Goal: Transaction & Acquisition: Book appointment/travel/reservation

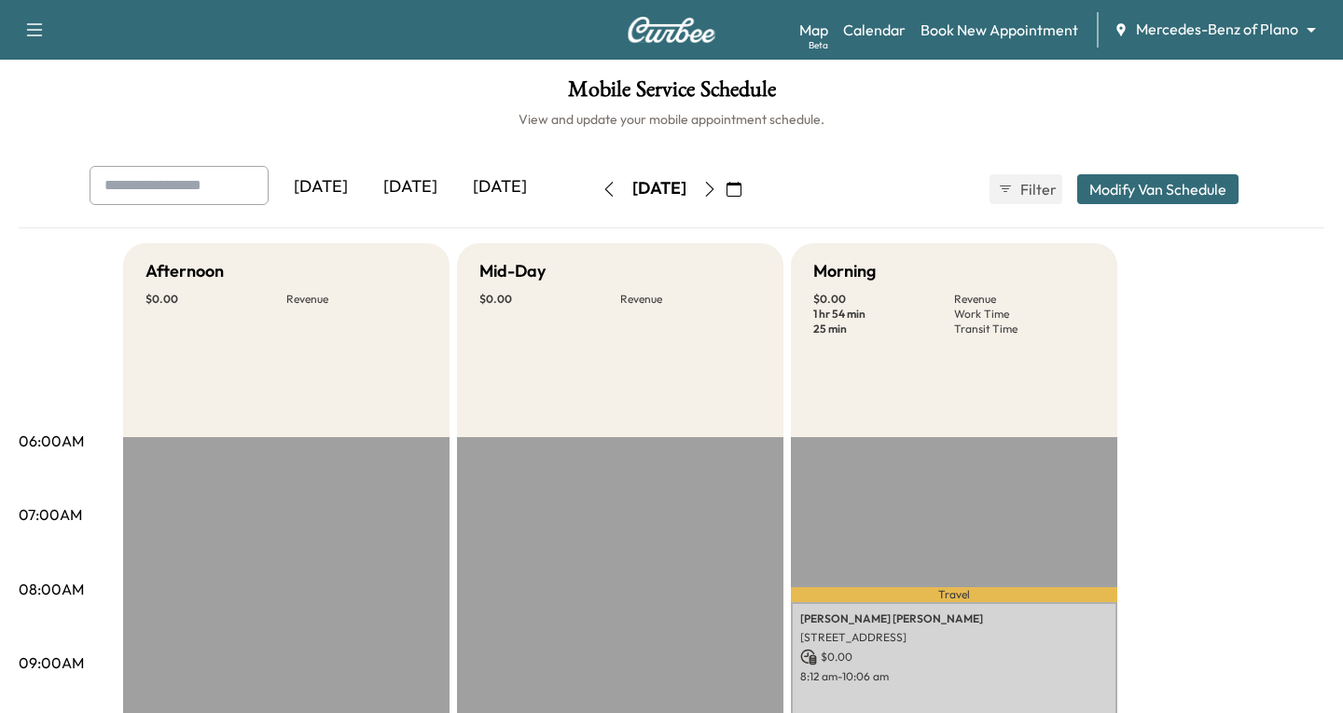
click at [1297, 27] on body "Support Log Out Map Beta Calendar Book New Appointment Mercedes-Benz of Plano *…" at bounding box center [671, 356] width 1343 height 713
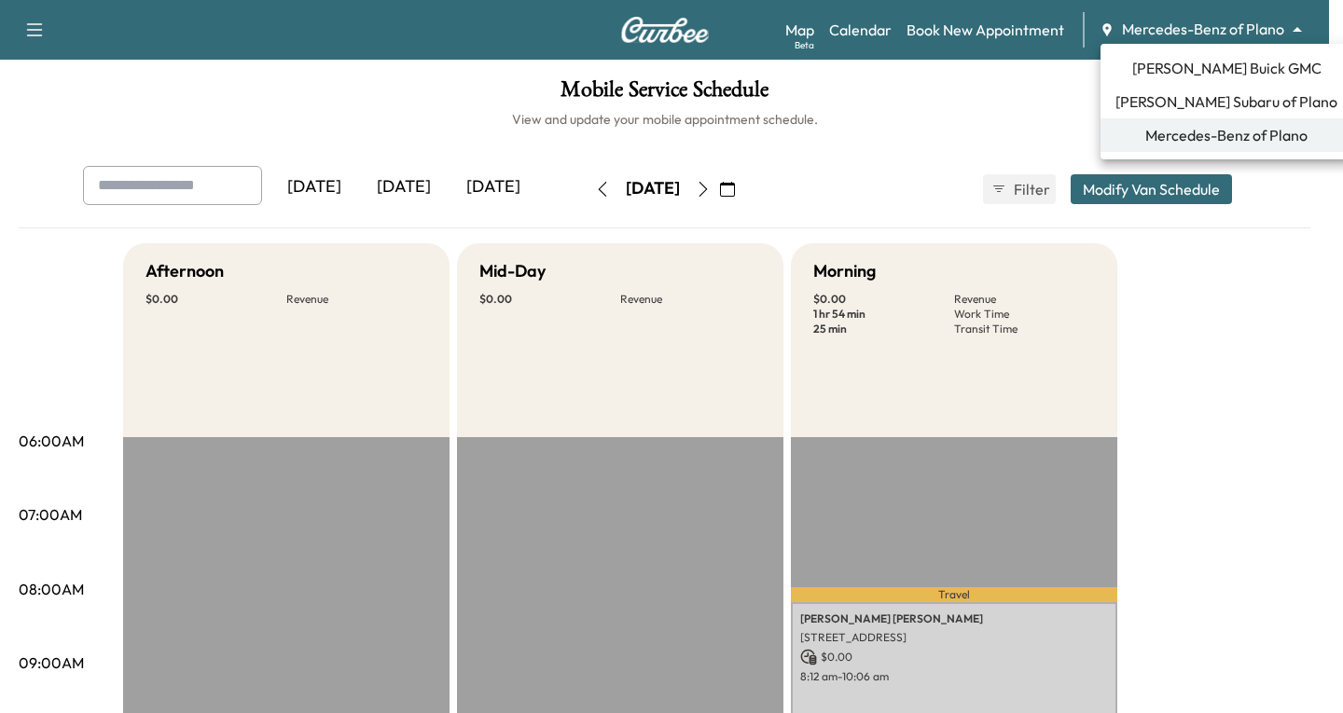
click at [1218, 70] on span "[PERSON_NAME] Buick GMC" at bounding box center [1226, 68] width 189 height 22
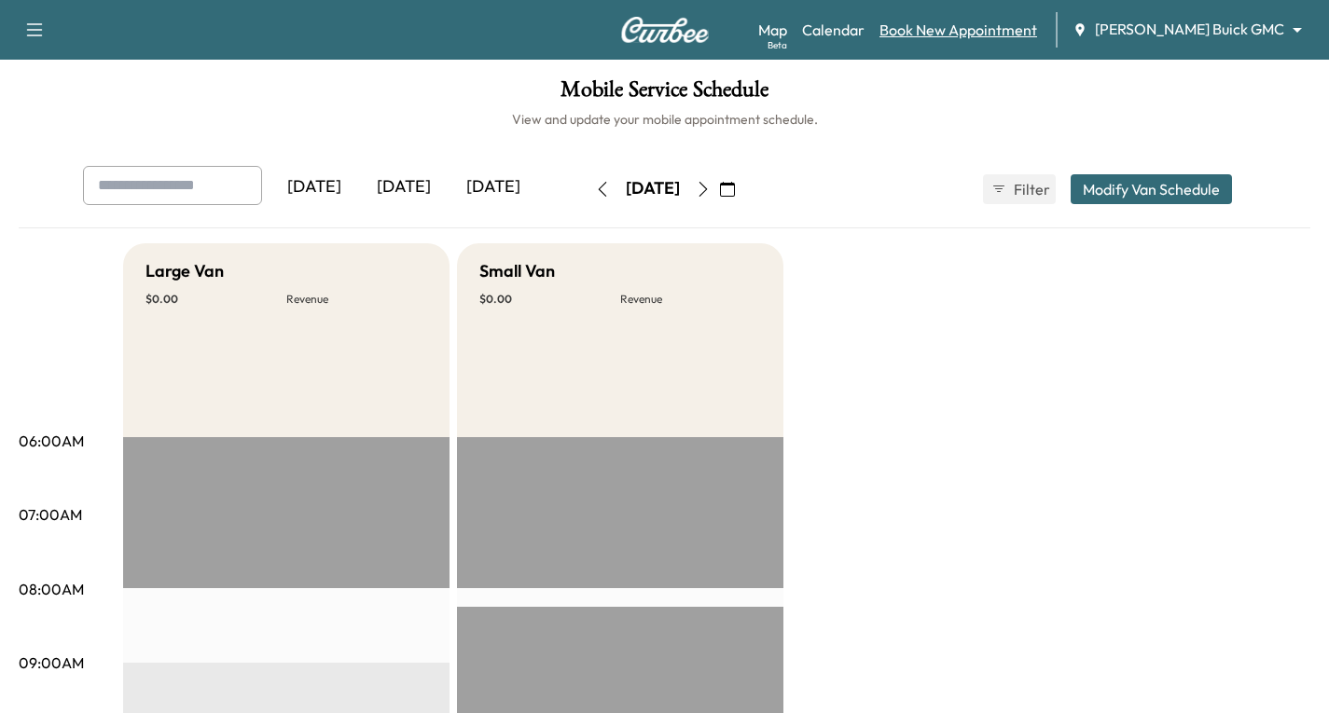
click at [1019, 31] on link "Book New Appointment" at bounding box center [958, 30] width 158 height 22
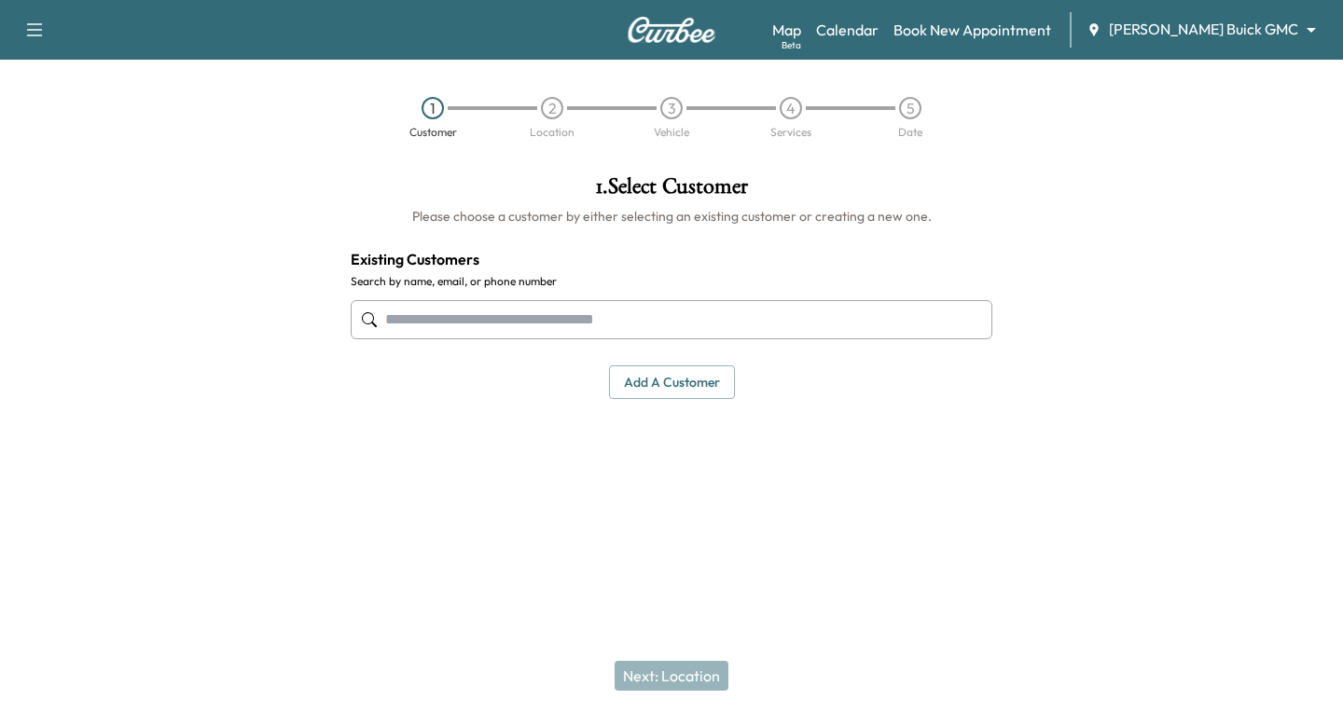
click at [419, 333] on input "text" at bounding box center [672, 319] width 642 height 39
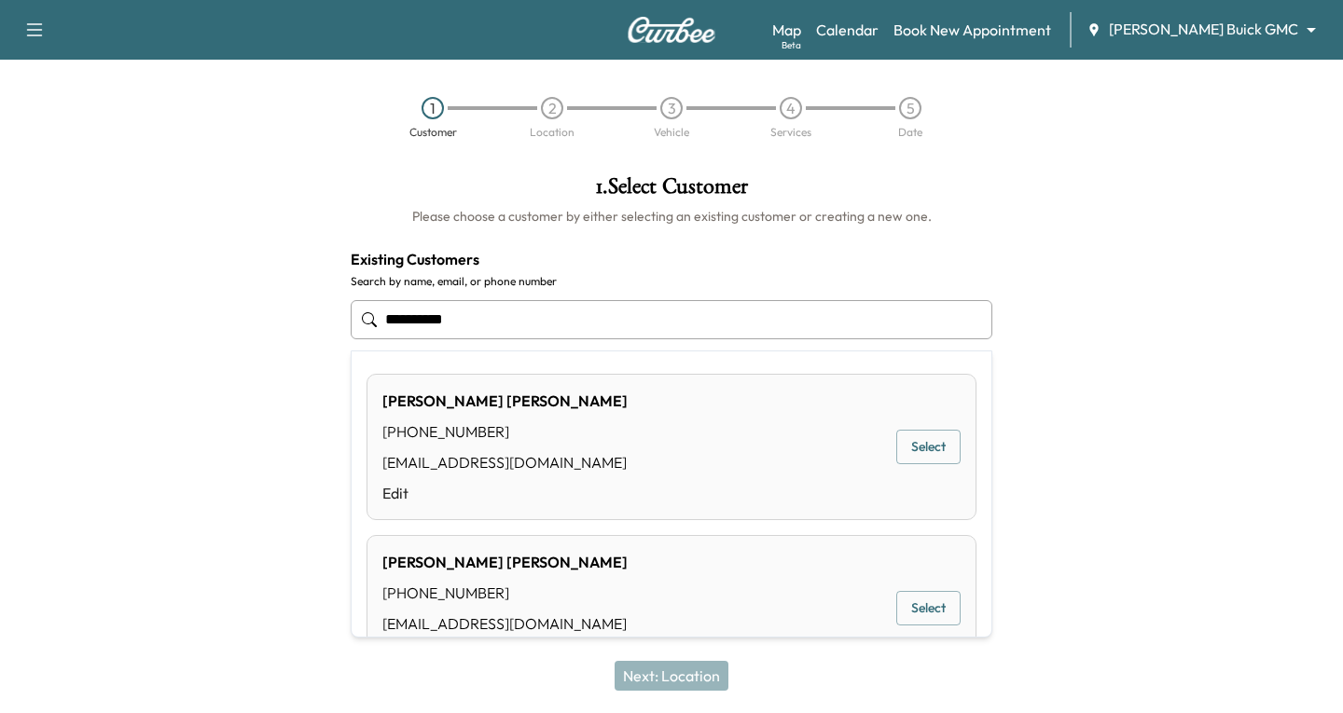
click at [907, 454] on button "Select" at bounding box center [928, 447] width 64 height 35
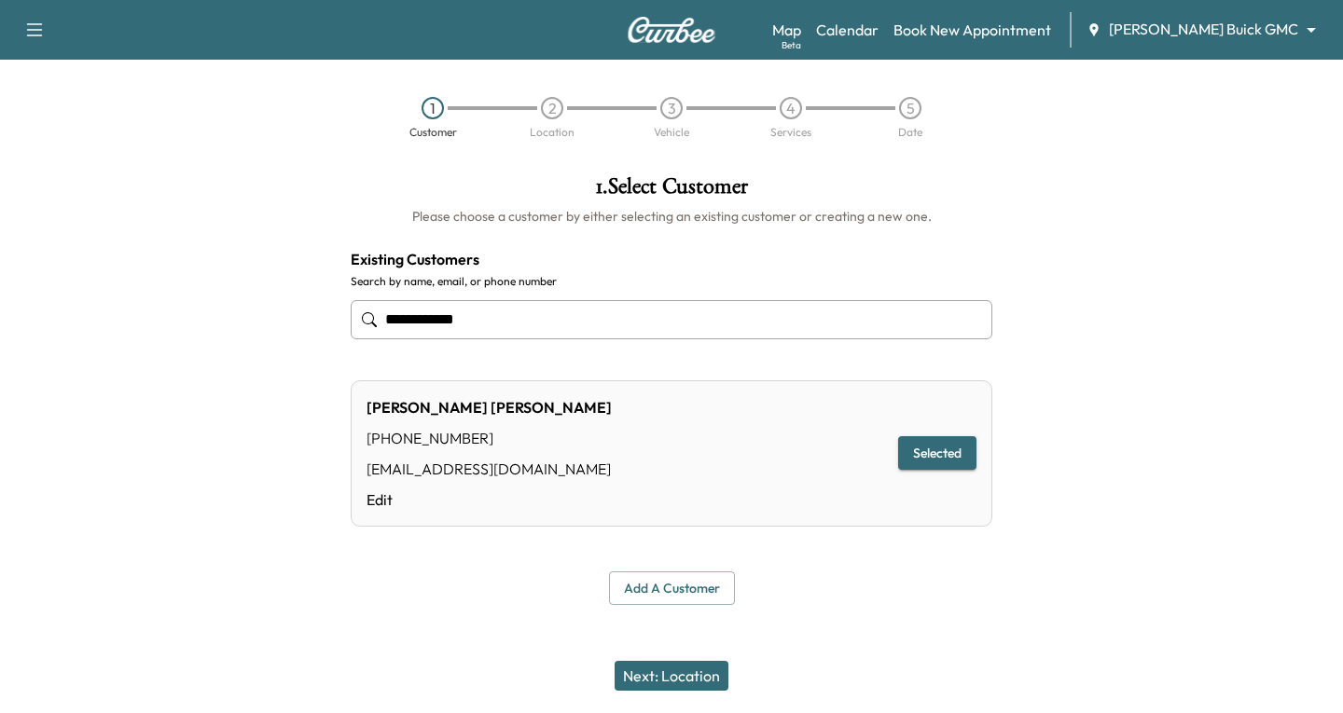
type input "**********"
click at [631, 681] on button "Next: Location" at bounding box center [672, 676] width 114 height 30
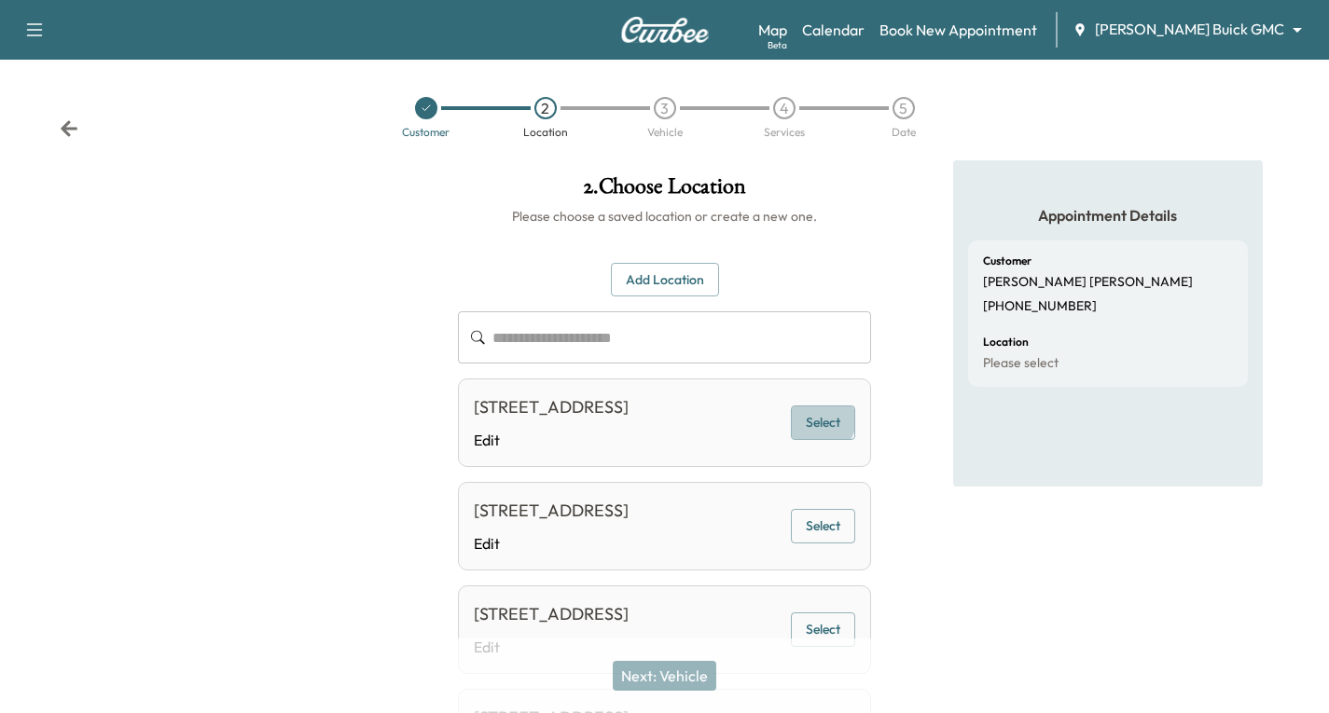
click at [824, 434] on button "Select" at bounding box center [823, 423] width 64 height 35
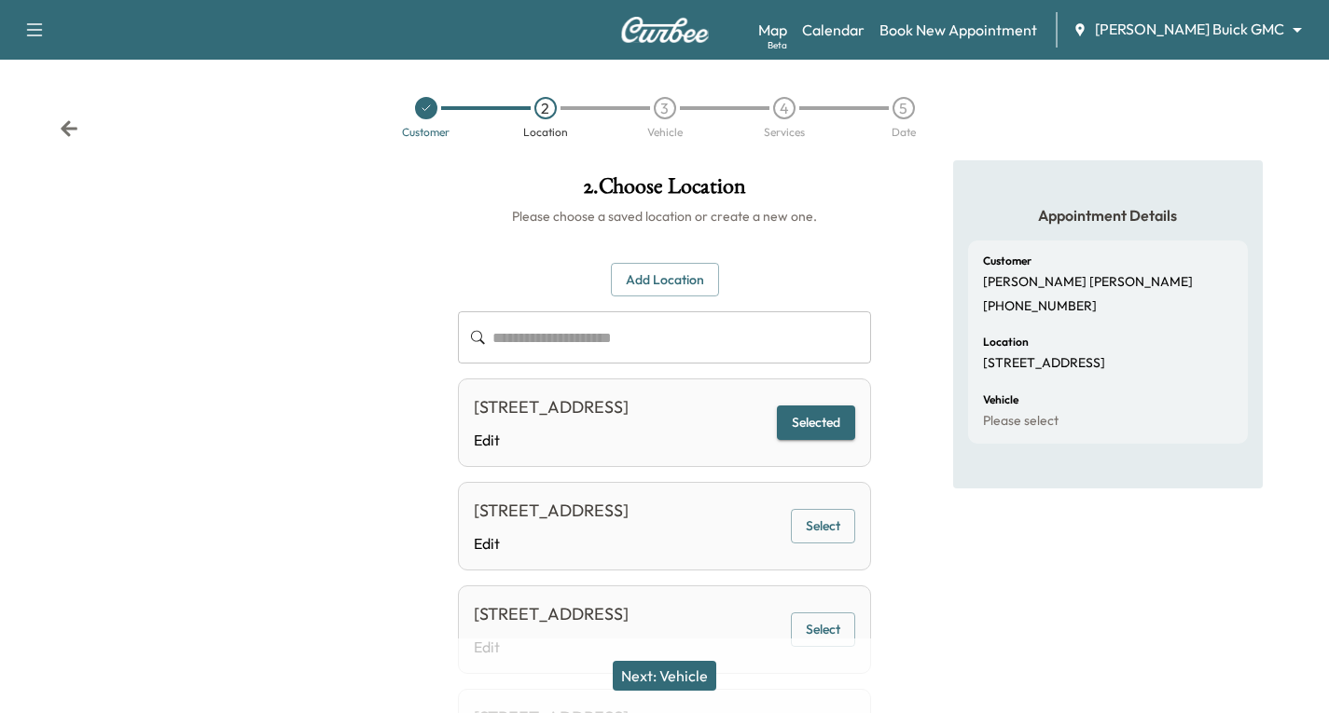
click at [664, 676] on button "Next: Vehicle" at bounding box center [665, 676] width 104 height 30
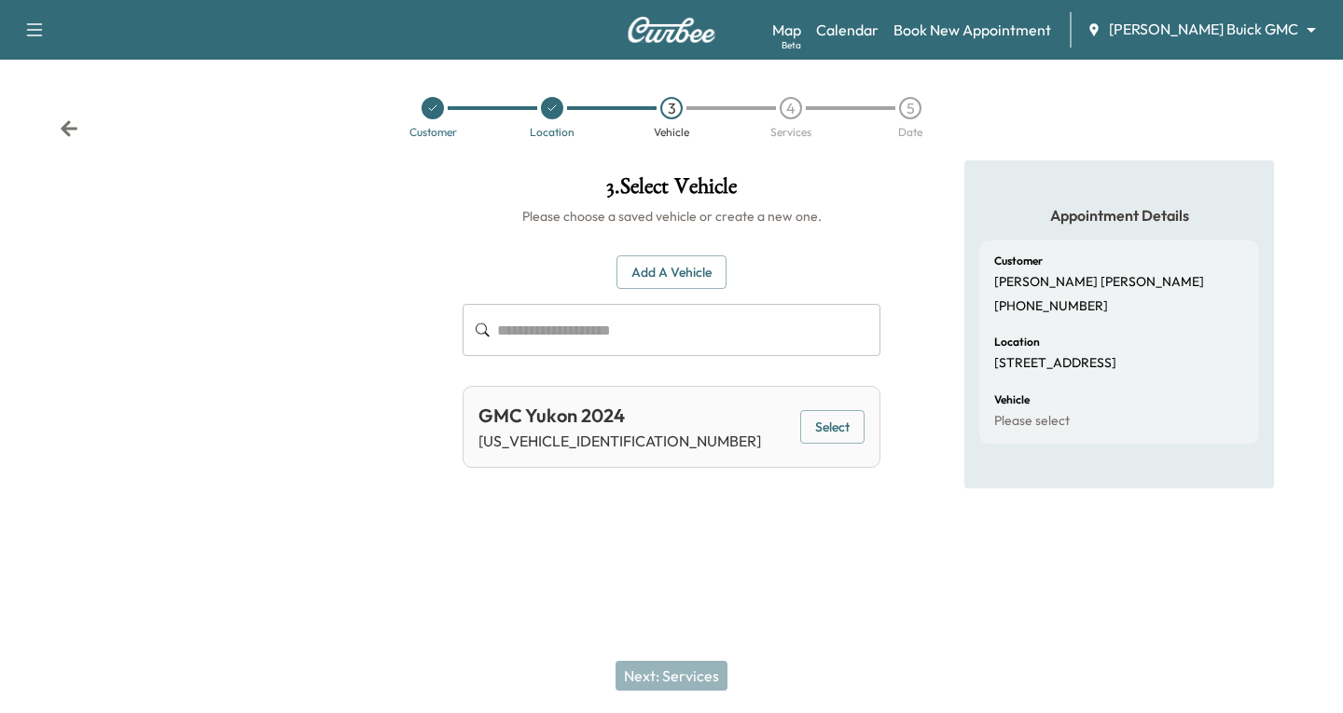
click at [837, 418] on button "Select" at bounding box center [832, 427] width 64 height 35
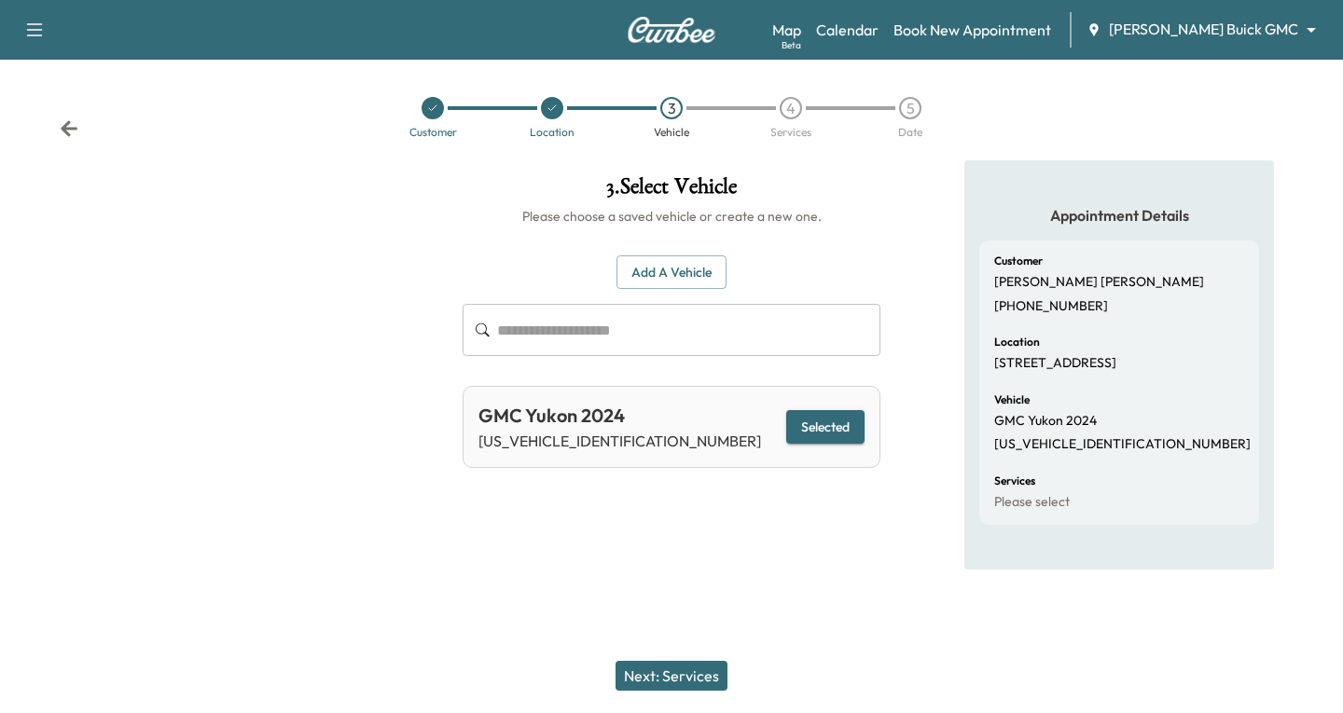
click at [672, 678] on button "Next: Services" at bounding box center [672, 676] width 112 height 30
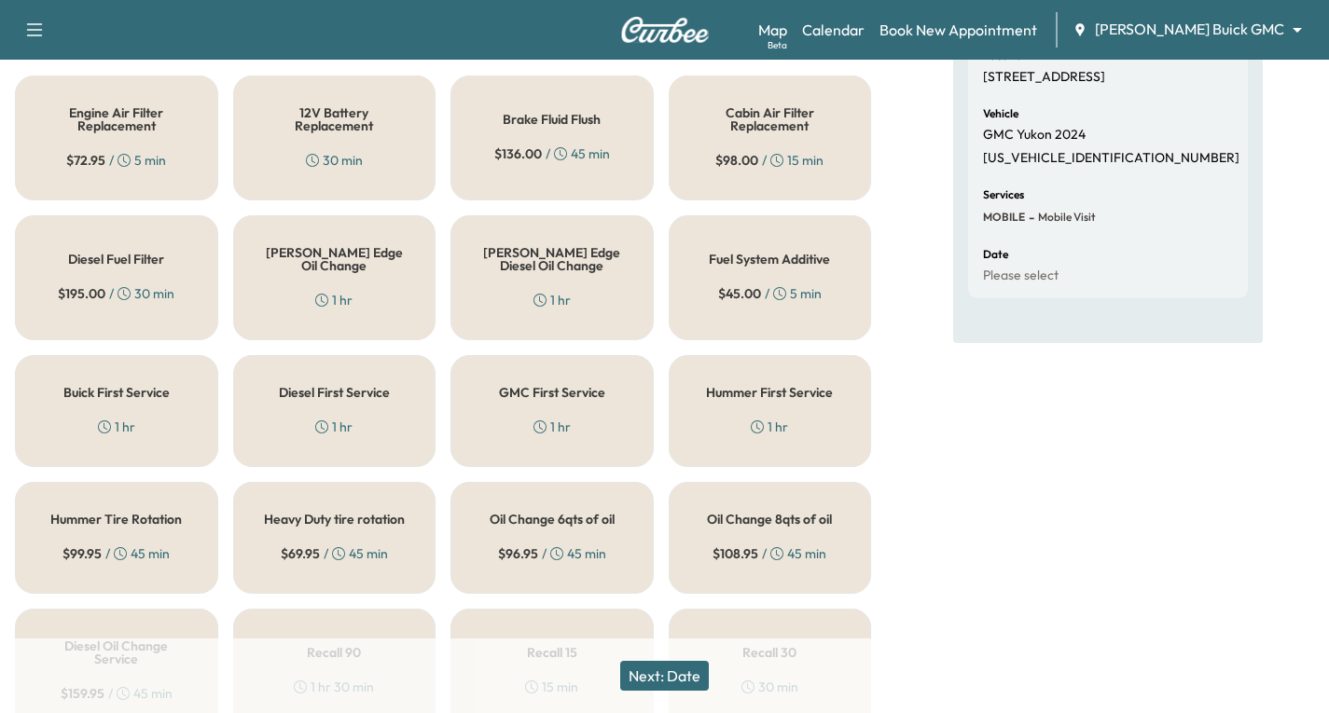
scroll to position [373, 0]
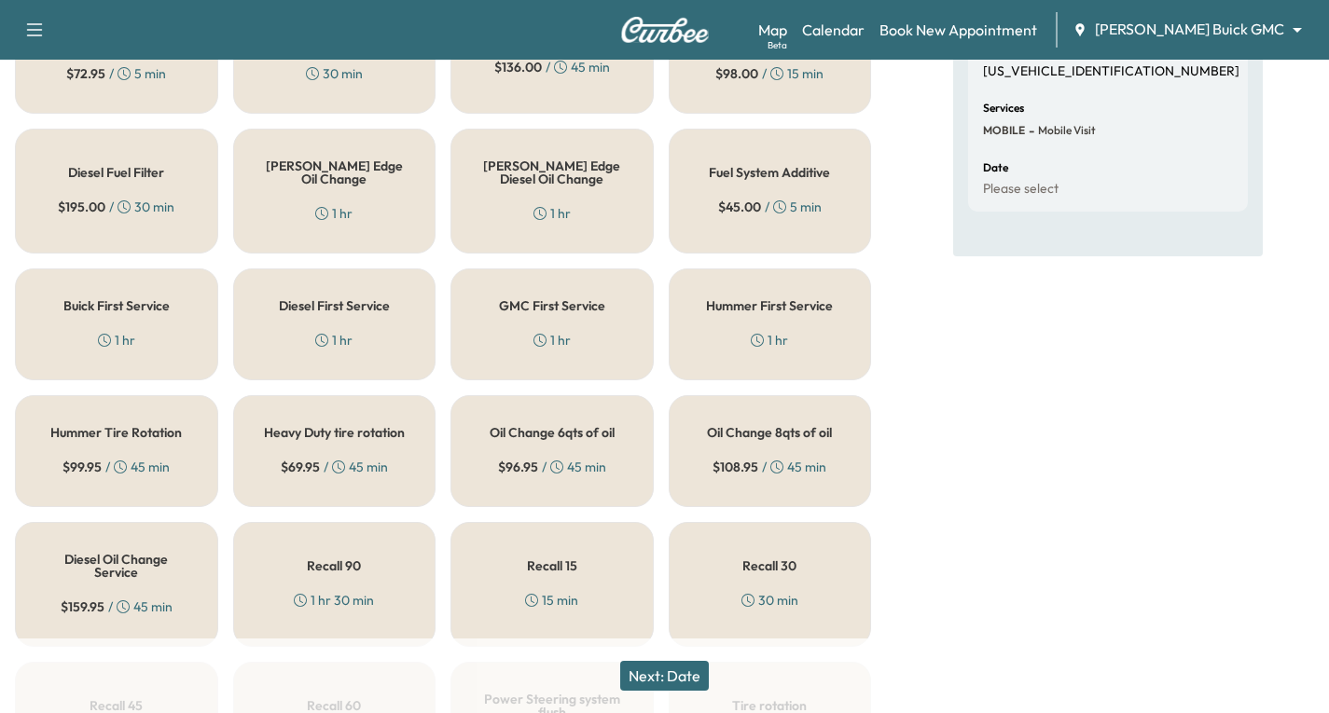
click at [339, 196] on div "[PERSON_NAME] Edge Oil Change 1 hr" at bounding box center [334, 191] width 203 height 125
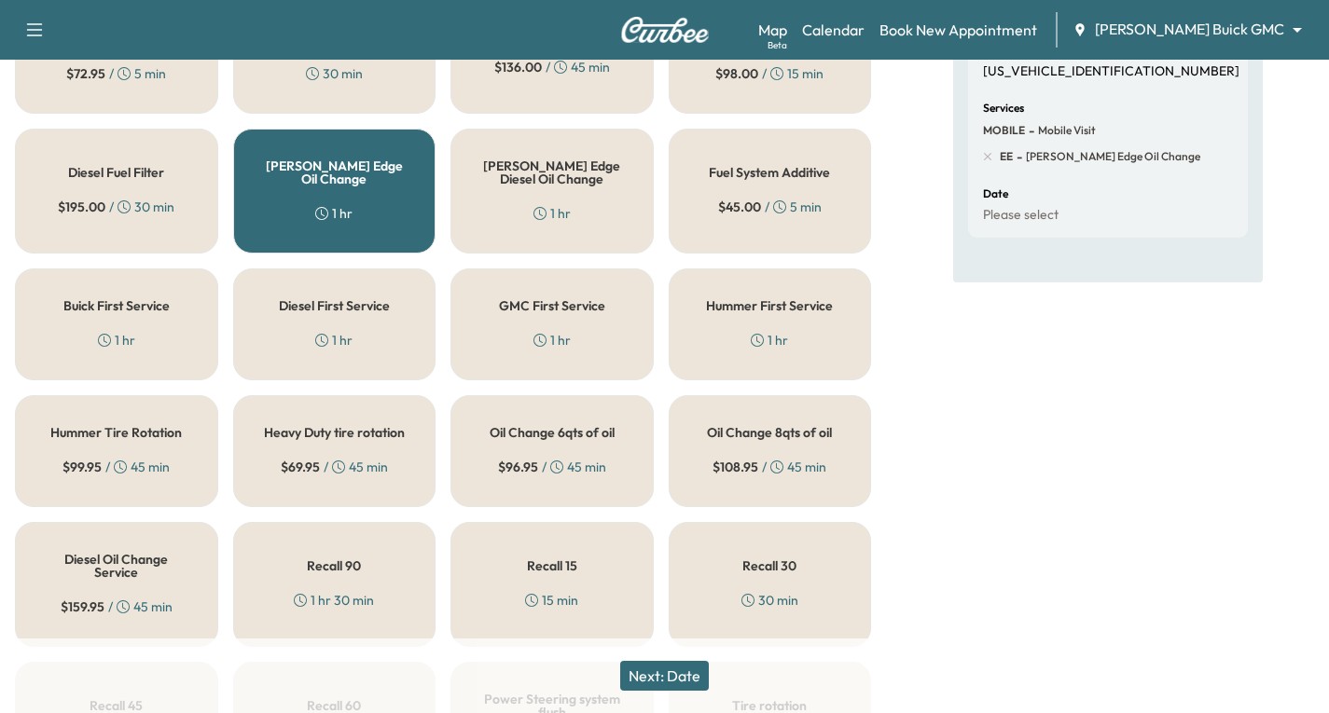
click at [702, 672] on button "Next: Date" at bounding box center [664, 676] width 89 height 30
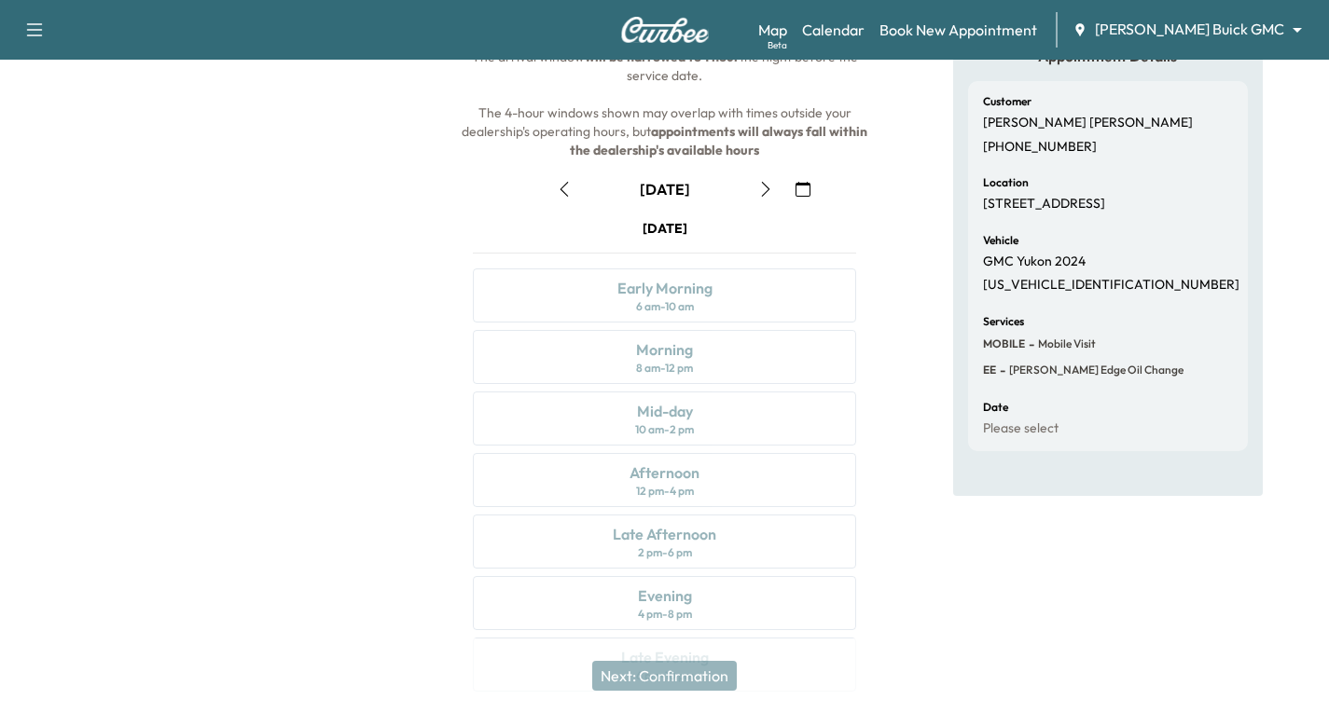
scroll to position [127, 0]
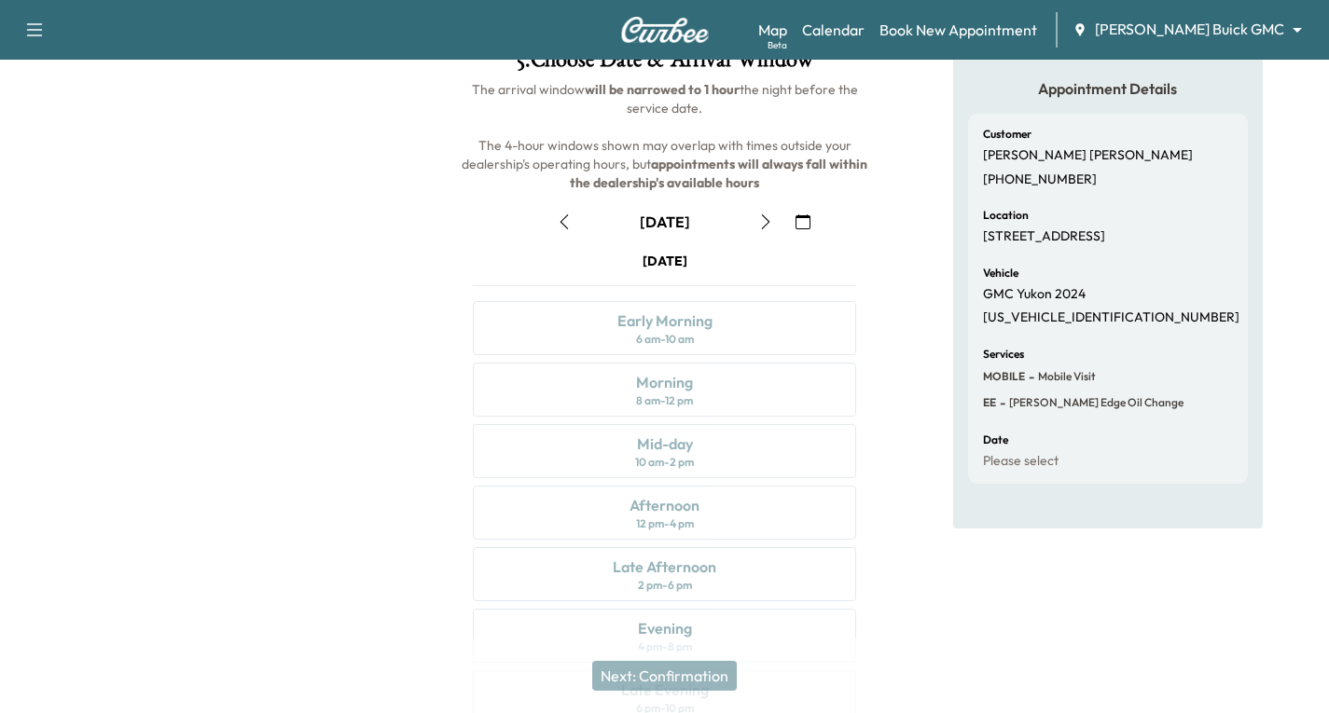
drag, startPoint x: 798, startPoint y: 220, endPoint x: 798, endPoint y: 235, distance: 14.9
click at [798, 235] on button "button" at bounding box center [803, 222] width 32 height 30
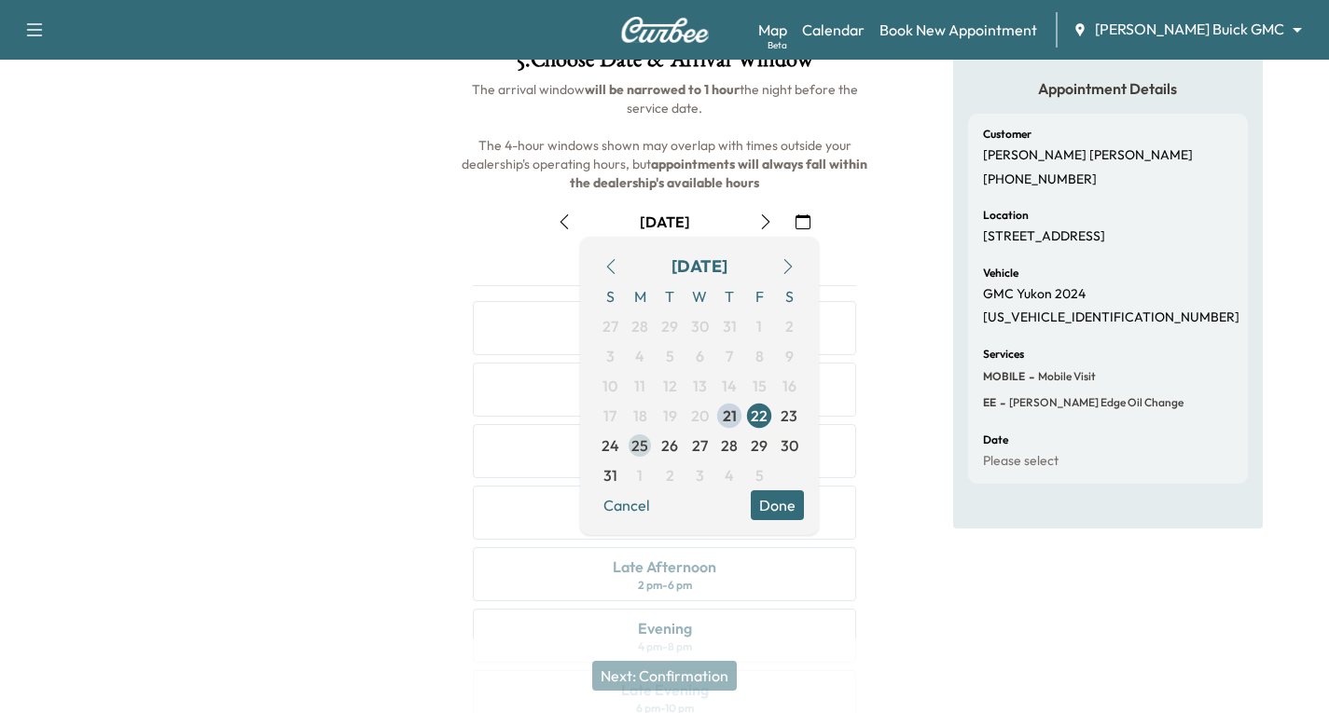
click at [643, 442] on span "25" at bounding box center [639, 446] width 17 height 22
click at [949, 539] on div "Appointment Details Customer [PERSON_NAME] [PHONE_NUMBER] Location [STREET_ADDR…" at bounding box center [1107, 390] width 443 height 713
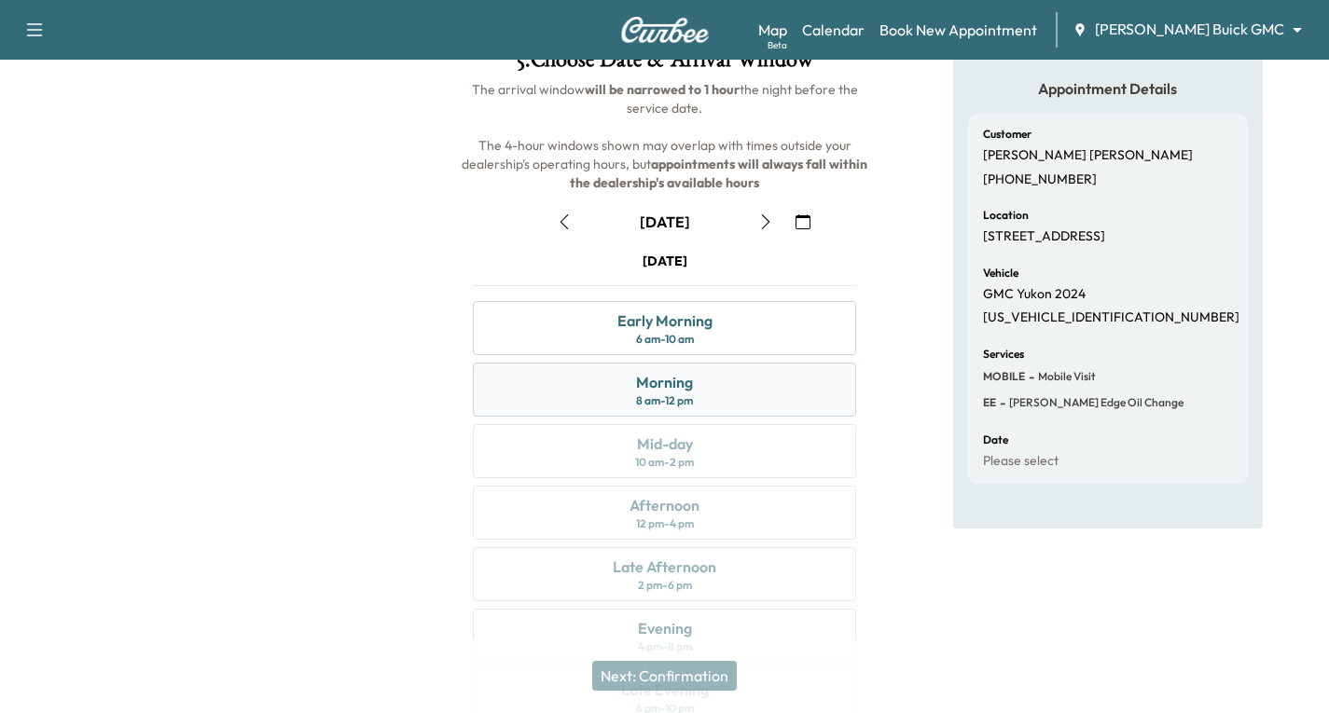
click at [739, 391] on div "Morning 8 am - 12 pm" at bounding box center [664, 390] width 383 height 54
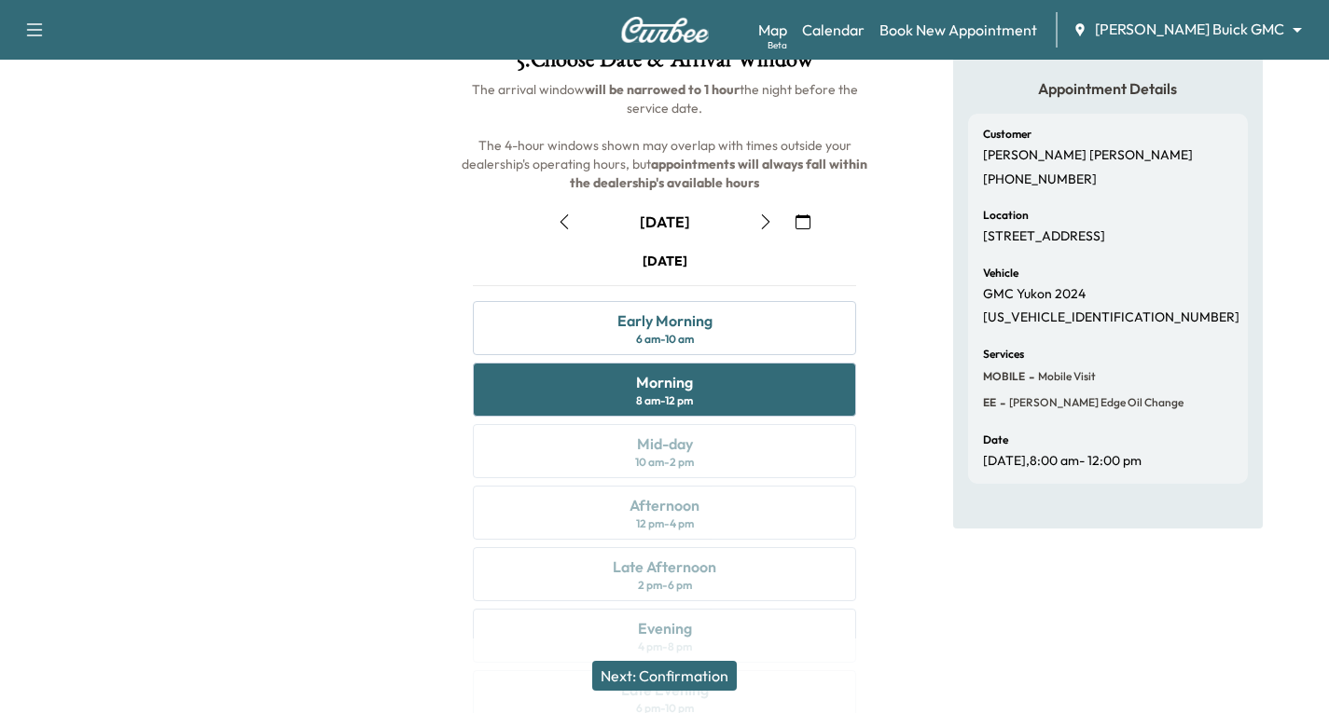
click at [717, 673] on button "Next: Confirmation" at bounding box center [664, 676] width 145 height 30
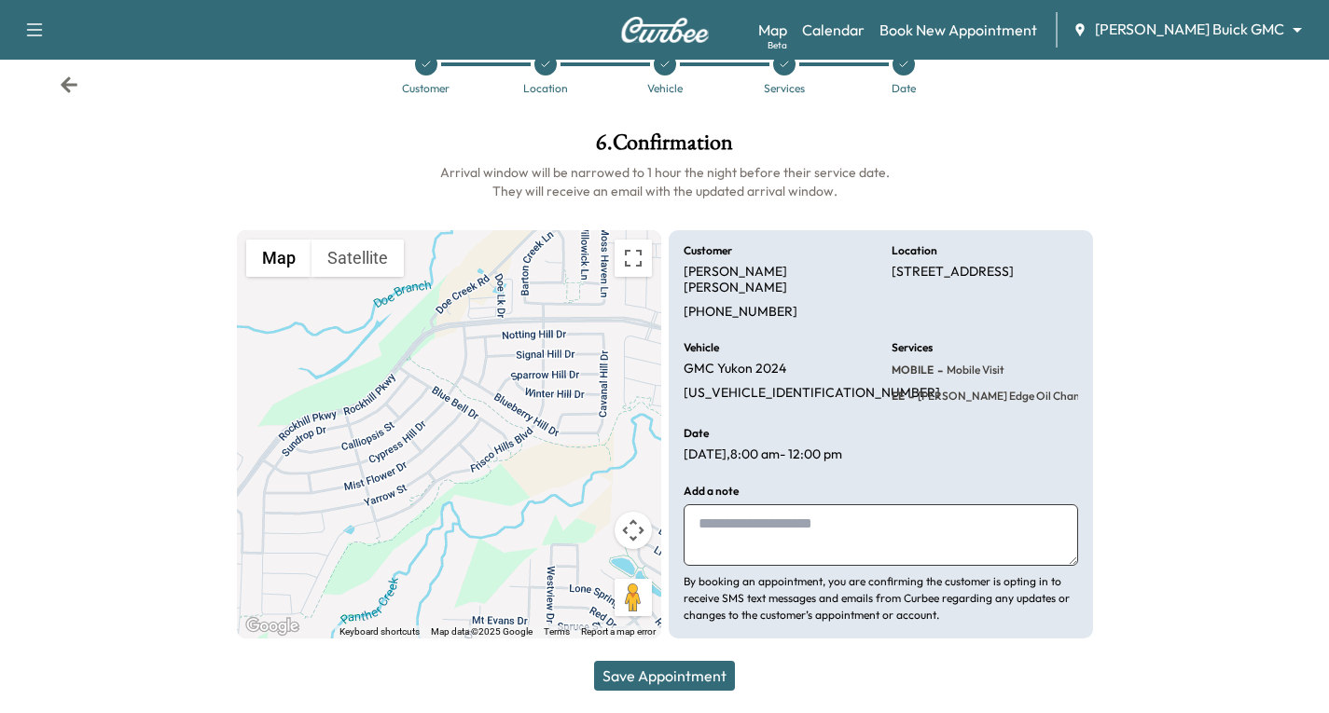
click at [727, 522] on textarea at bounding box center [881, 536] width 395 height 62
type textarea "**********"
click at [686, 668] on button "Save Appointment" at bounding box center [664, 676] width 141 height 30
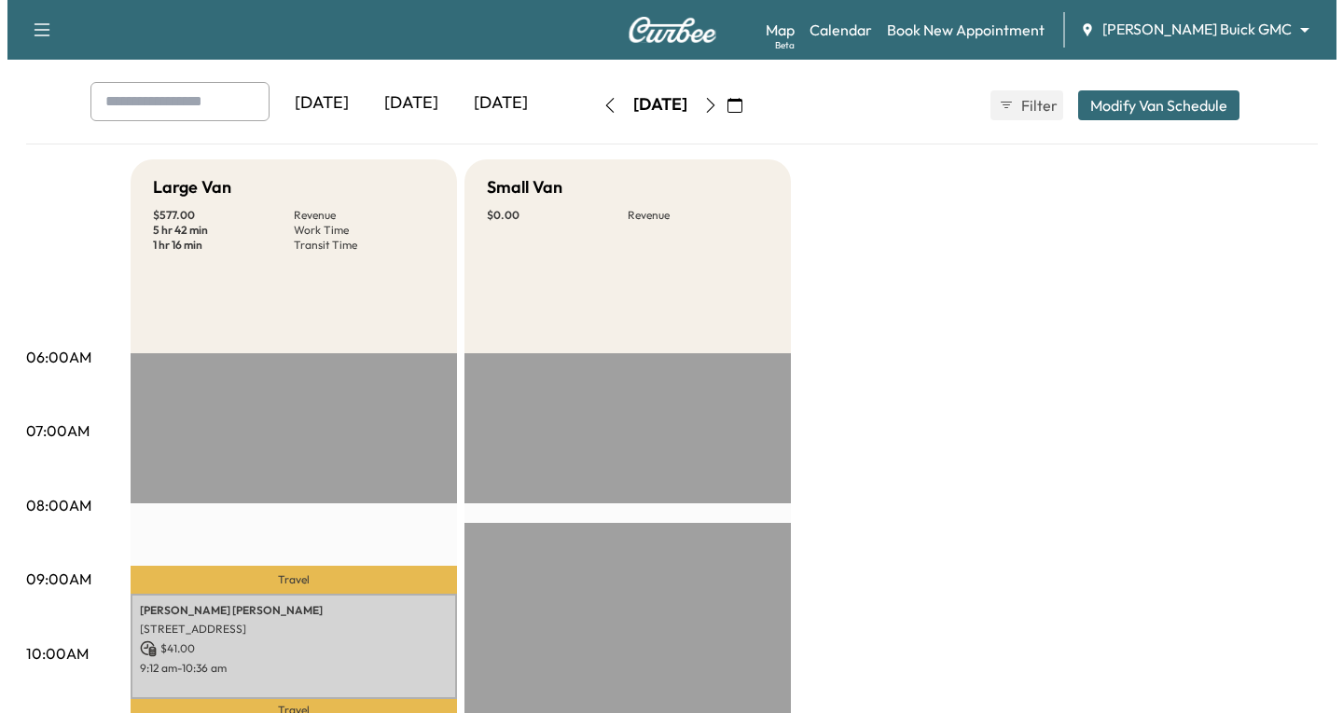
scroll to position [373, 0]
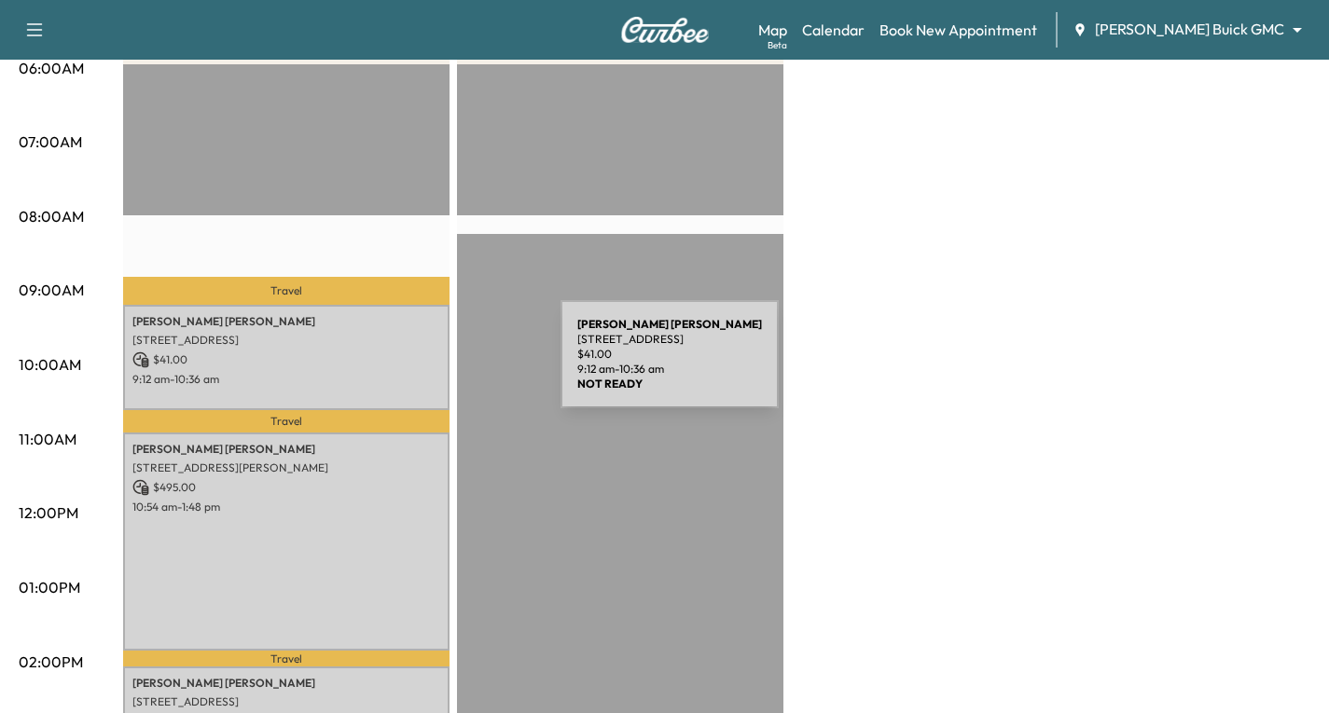
drag, startPoint x: 421, startPoint y: 366, endPoint x: 395, endPoint y: 367, distance: 26.1
click at [395, 367] on div "[PERSON_NAME] [STREET_ADDRESS] $ 41.00 9:12 am - 10:36 am" at bounding box center [286, 357] width 326 height 105
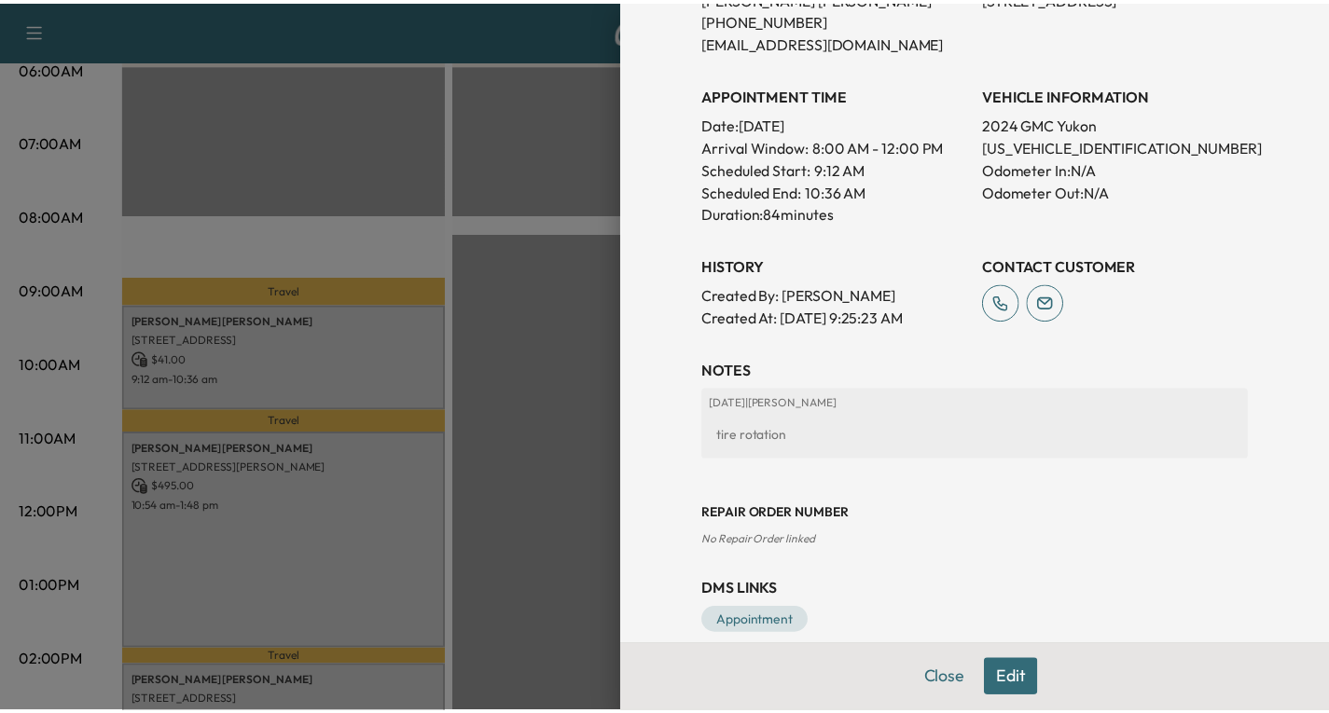
scroll to position [499, 0]
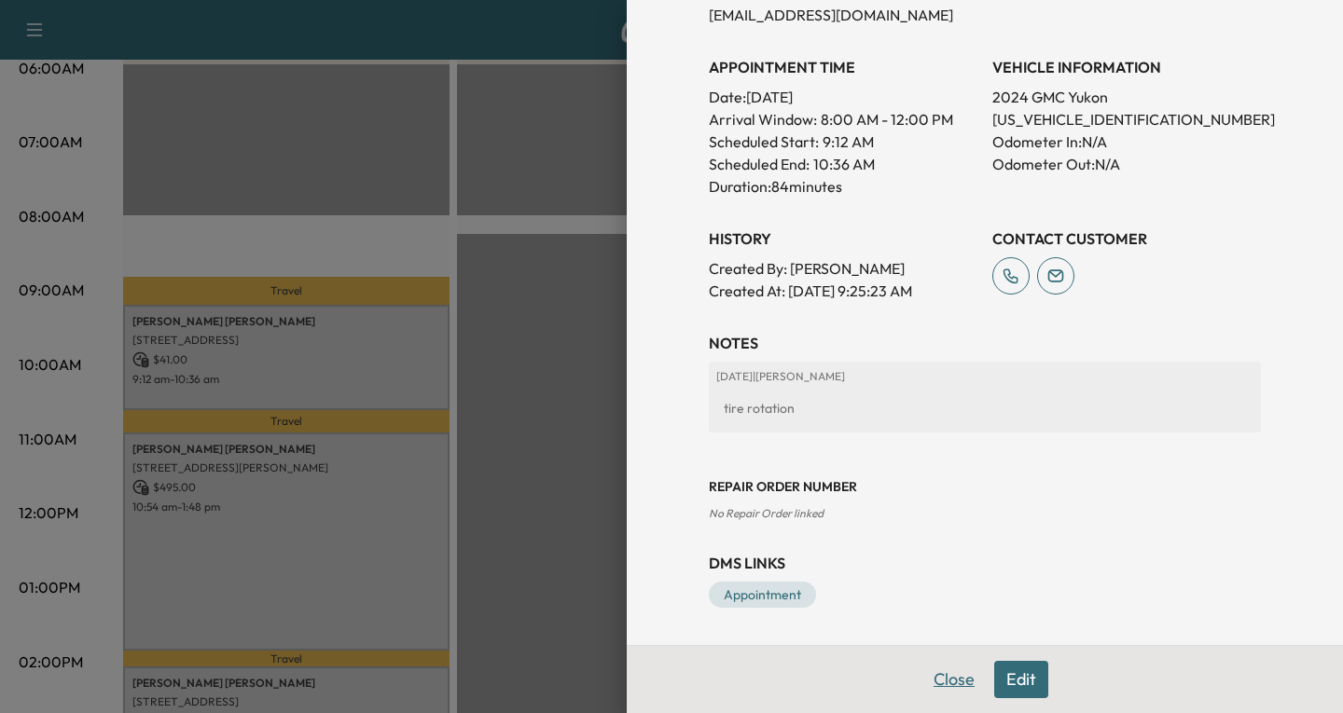
click at [941, 680] on button "Close" at bounding box center [953, 679] width 65 height 37
